Goal: Task Accomplishment & Management: Complete application form

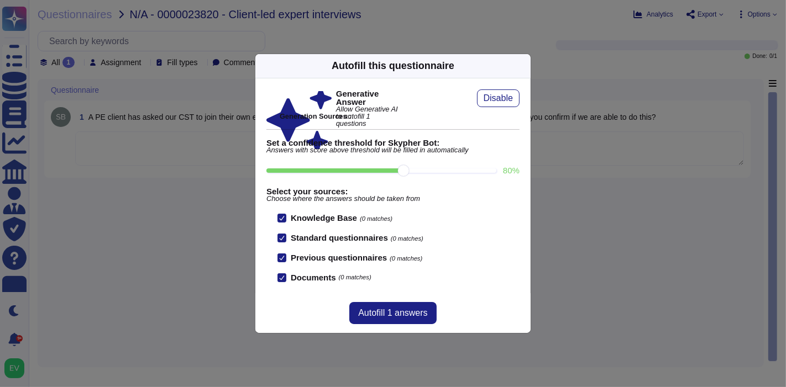
click at [524, 66] on icon at bounding box center [524, 66] width 0 height 0
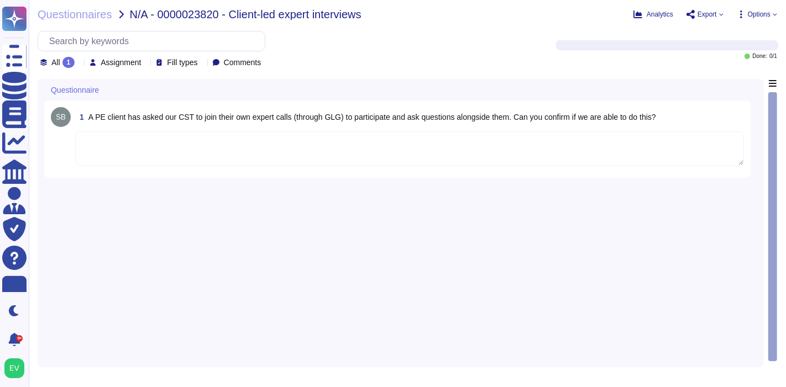
click at [371, 141] on textarea at bounding box center [409, 148] width 668 height 34
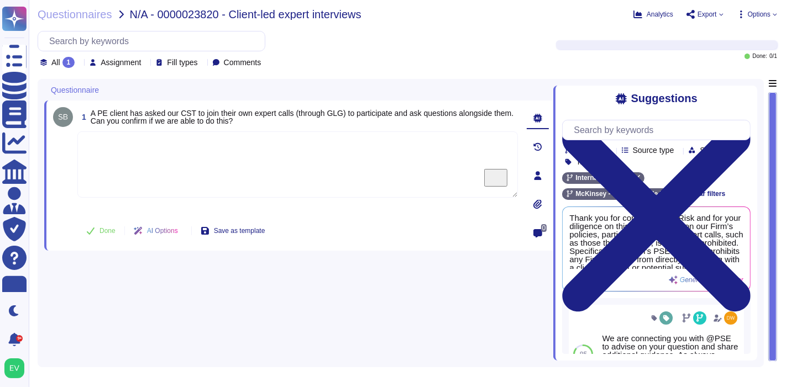
click at [740, 102] on icon at bounding box center [656, 217] width 188 height 251
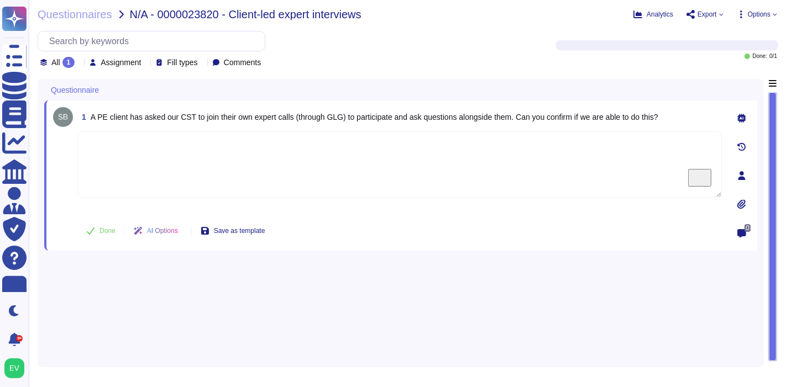
click at [138, 150] on textarea "To enrich screen reader interactions, please activate Accessibility in Grammarl…" at bounding box center [399, 164] width 644 height 66
paste textarea "Thank you for sharing the charge code. Please review the Firm’s Guidelines for …"
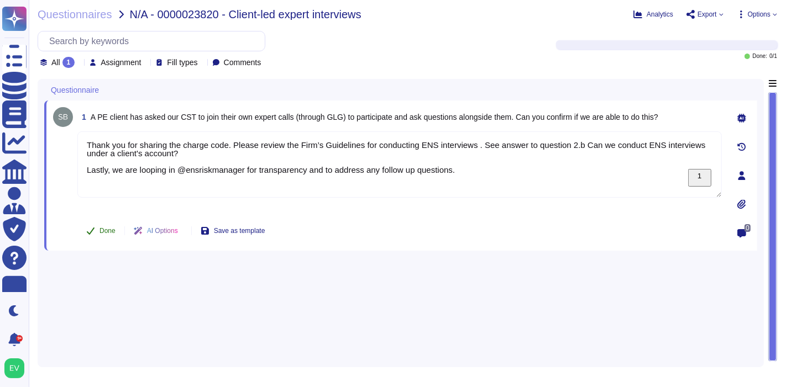
type textarea "Thank you for sharing the charge code. Please review the Firm’s Guidelines for …"
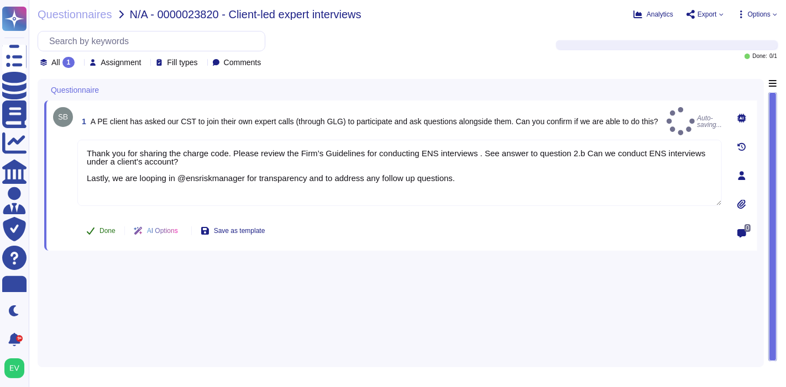
click at [98, 229] on button "Done" at bounding box center [100, 231] width 47 height 22
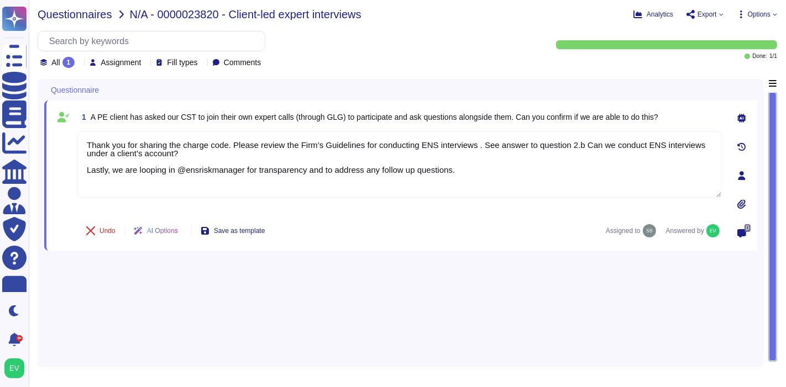
click at [73, 10] on span "Questionnaires" at bounding box center [75, 14] width 75 height 11
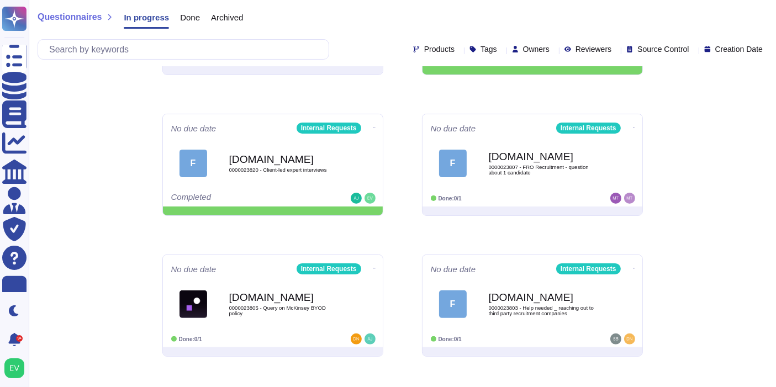
scroll to position [244, 0]
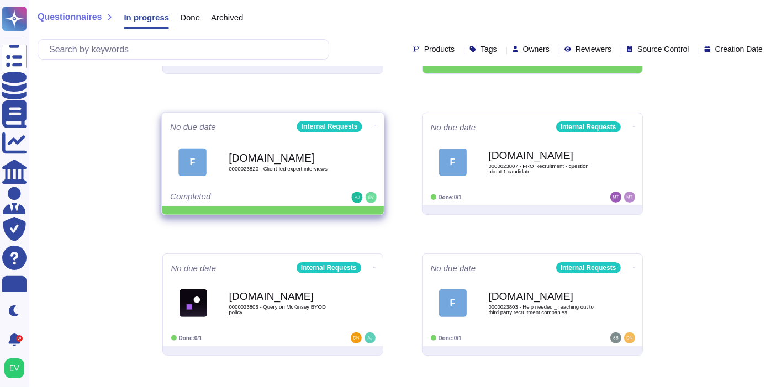
click at [374, 127] on icon at bounding box center [375, 126] width 2 height 3
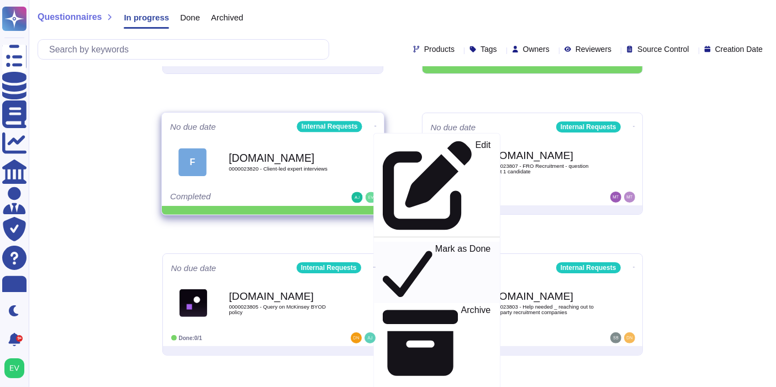
click at [435, 245] on p "Mark as Done" at bounding box center [463, 273] width 56 height 56
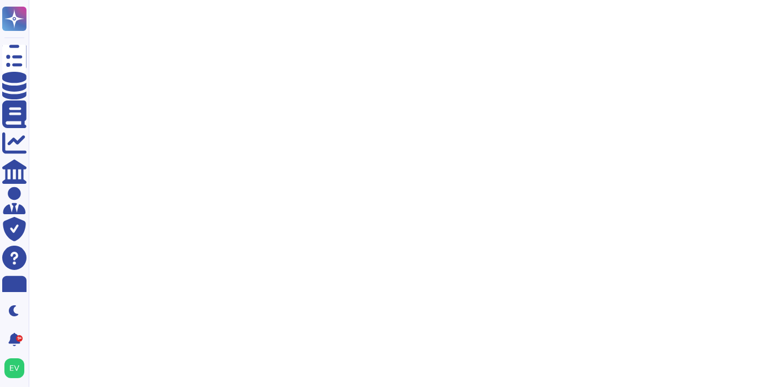
scroll to position [0, 0]
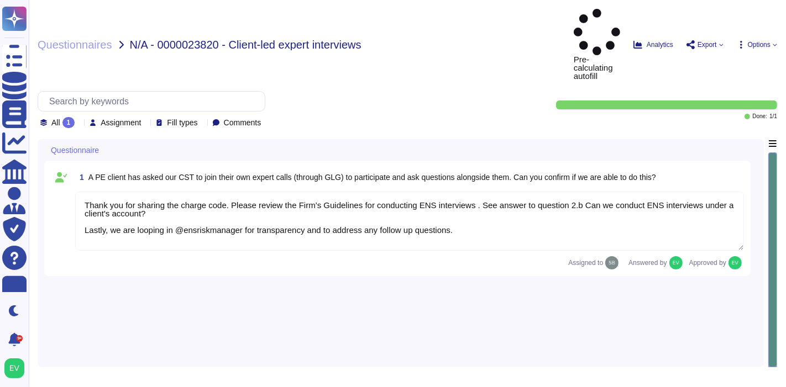
type textarea "Thank you for sharing the charge code. Please review the Firm’s Guidelines for …"
click at [318, 192] on textarea "Thank you for sharing the charge code. Please review the Firm’s Guidelines for …" at bounding box center [409, 221] width 668 height 59
